Goal: Task Accomplishment & Management: Manage account settings

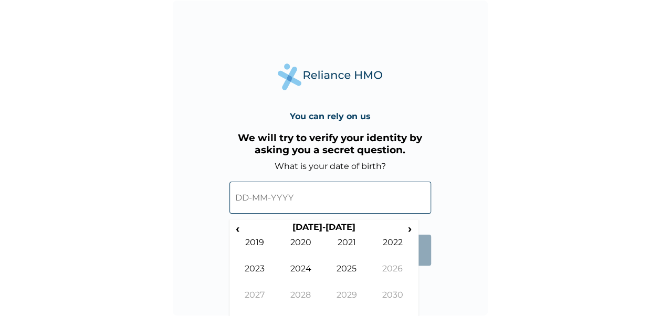
click at [285, 197] on input "text" at bounding box center [330, 198] width 202 height 32
click at [238, 199] on input "text" at bounding box center [330, 198] width 202 height 32
drag, startPoint x: 238, startPoint y: 199, endPoint x: 236, endPoint y: 225, distance: 25.8
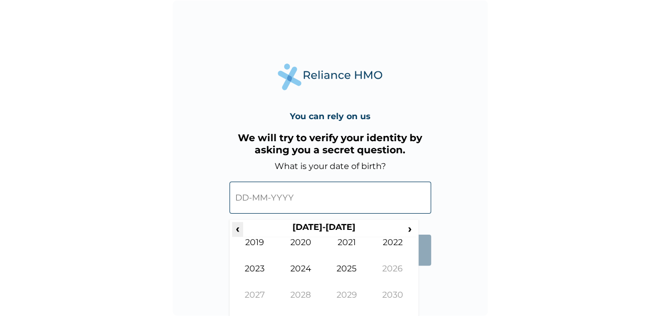
click at [236, 219] on div "‹ 2020-2029 › 2019 2020 2021 2022 2023 2024 2025 2026 2027 2028 2029 2030" at bounding box center [330, 195] width 202 height 48
click at [236, 225] on span "‹" at bounding box center [237, 228] width 11 height 13
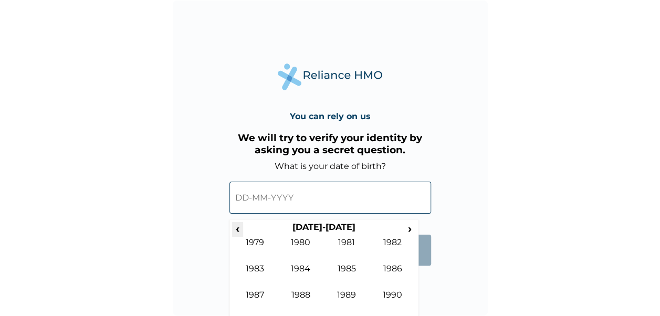
click at [236, 225] on span "‹" at bounding box center [237, 228] width 11 height 13
click at [413, 223] on span "›" at bounding box center [410, 228] width 12 height 13
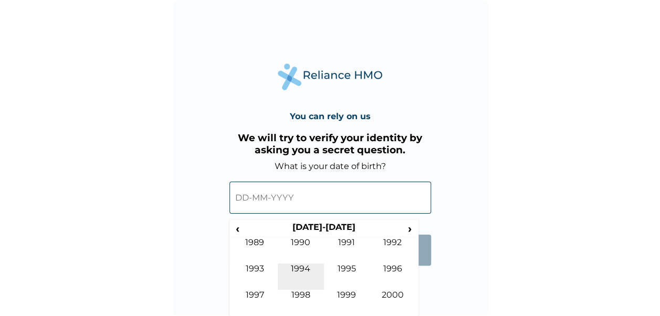
click at [308, 270] on td "1994" at bounding box center [301, 277] width 46 height 26
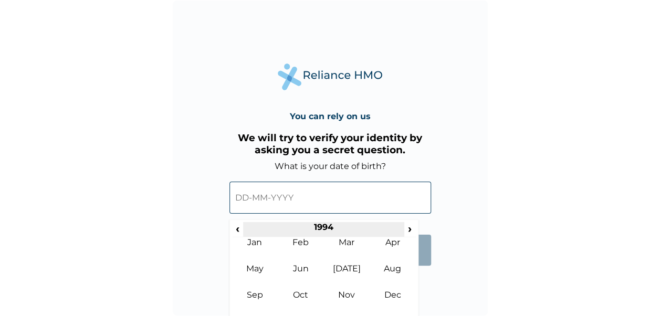
click at [296, 234] on th "1994" at bounding box center [323, 229] width 161 height 15
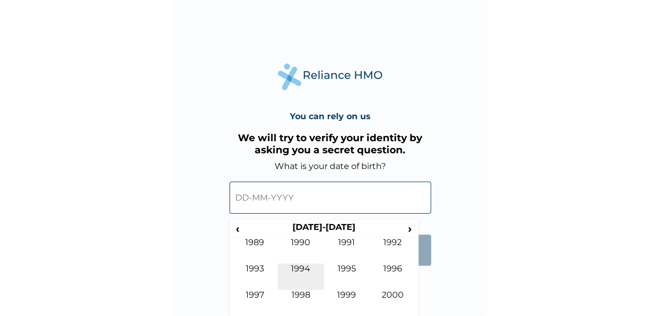
click at [311, 266] on td "1994" at bounding box center [301, 277] width 46 height 26
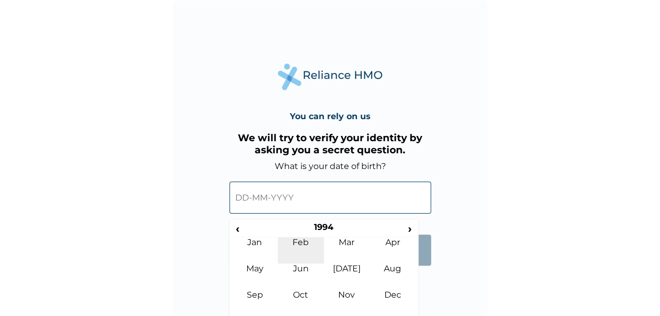
click at [305, 247] on td "Feb" at bounding box center [301, 250] width 46 height 26
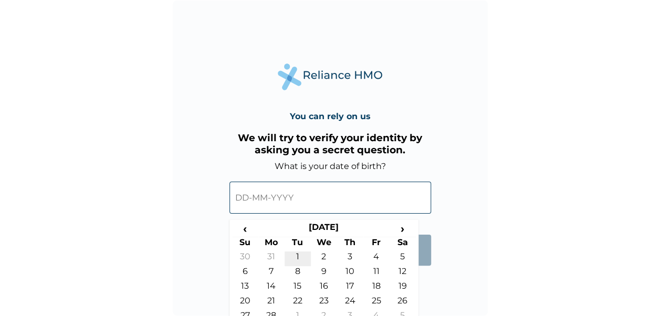
click at [297, 256] on td "1" at bounding box center [298, 258] width 26 height 15
type input "01-02-1994"
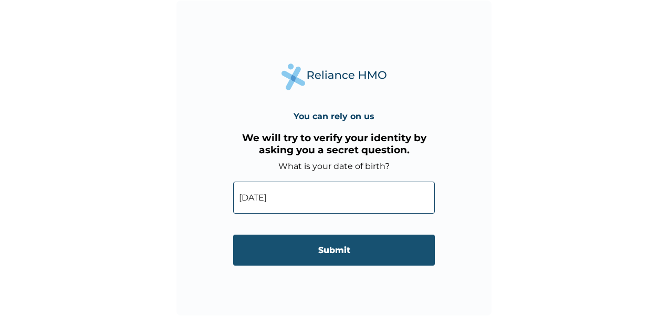
click at [299, 256] on input "Submit" at bounding box center [334, 250] width 202 height 31
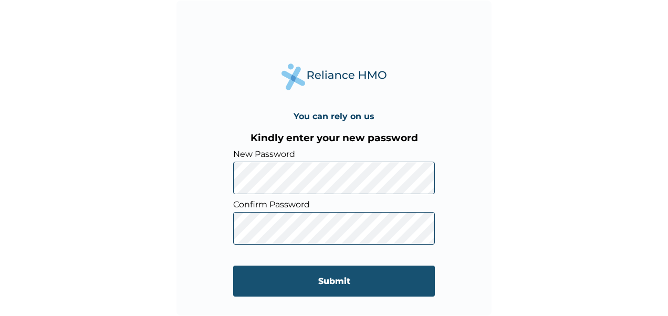
click at [369, 285] on input "Submit" at bounding box center [334, 281] width 202 height 31
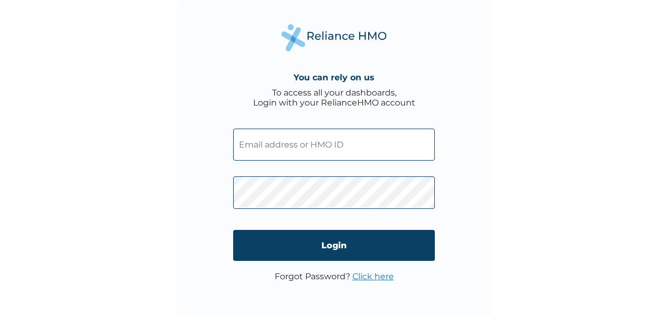
click at [388, 141] on input "text" at bounding box center [334, 145] width 202 height 32
type input "p"
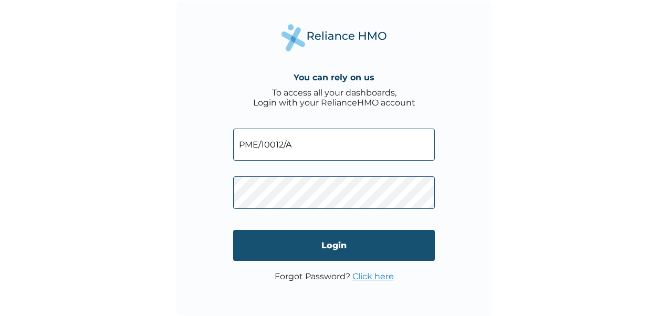
type input "PME/10012/A"
click at [365, 251] on input "Login" at bounding box center [334, 245] width 202 height 31
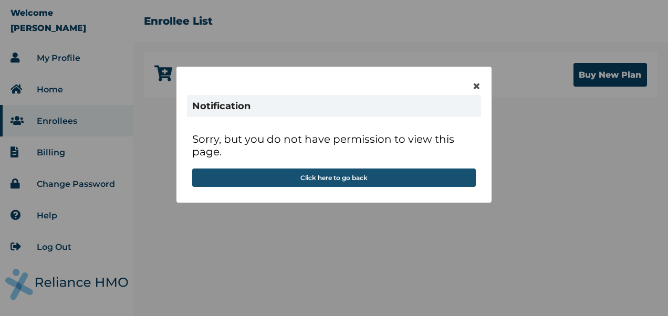
click at [417, 178] on button "Click here to go back" at bounding box center [333, 178] width 283 height 18
